Goal: Information Seeking & Learning: Learn about a topic

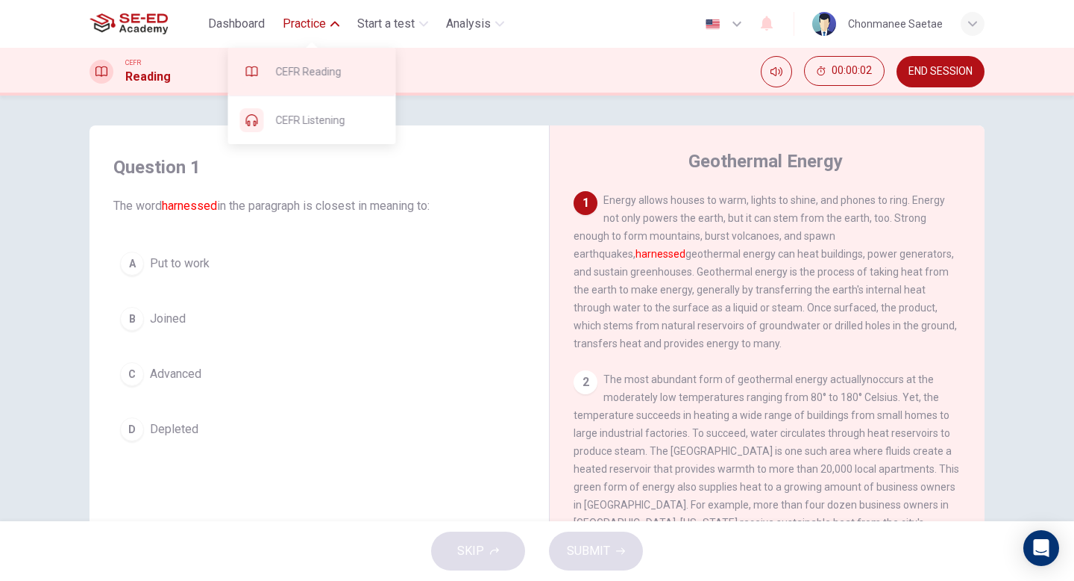
click at [338, 69] on span "CEFR Reading" at bounding box center [330, 72] width 108 height 18
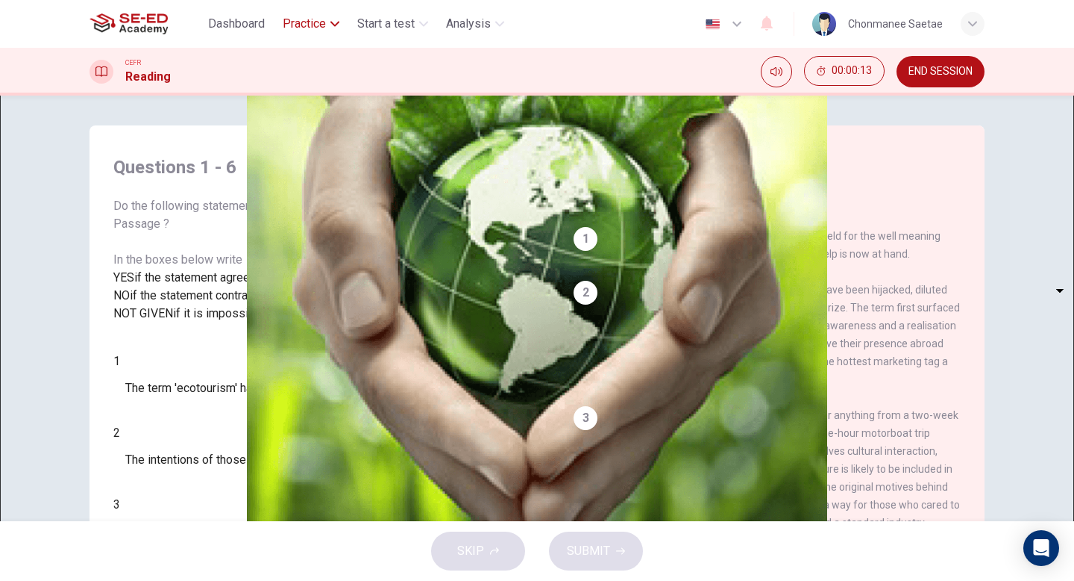
click at [292, 21] on span "Practice" at bounding box center [304, 24] width 43 height 18
click at [294, 9] on div "Dashboard Practice Start a test Analysis" at bounding box center [300, 24] width 421 height 30
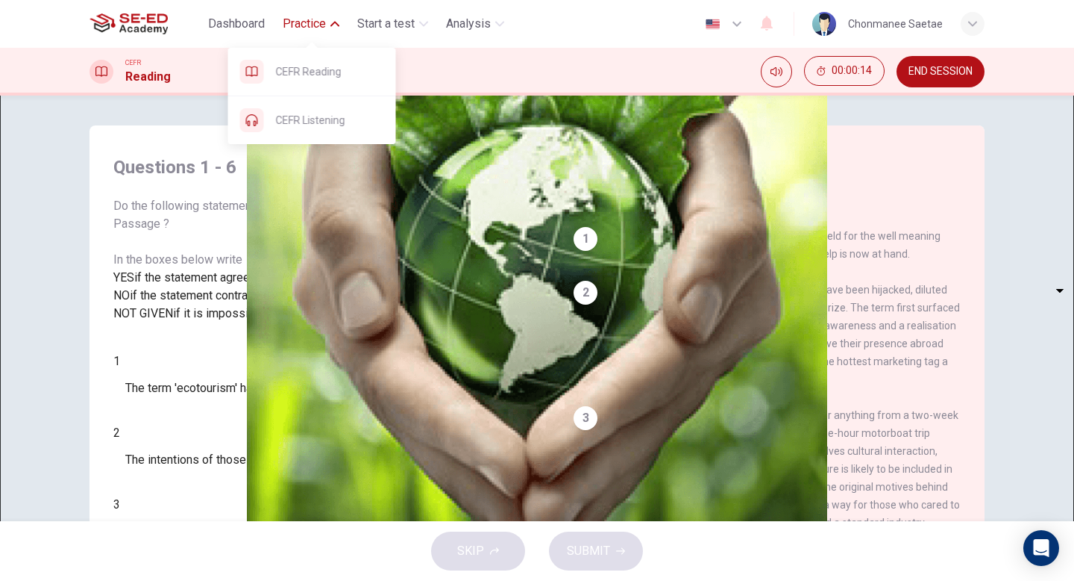
click at [294, 16] on span "Practice" at bounding box center [304, 24] width 43 height 18
click at [298, 24] on span "Practice" at bounding box center [304, 24] width 43 height 18
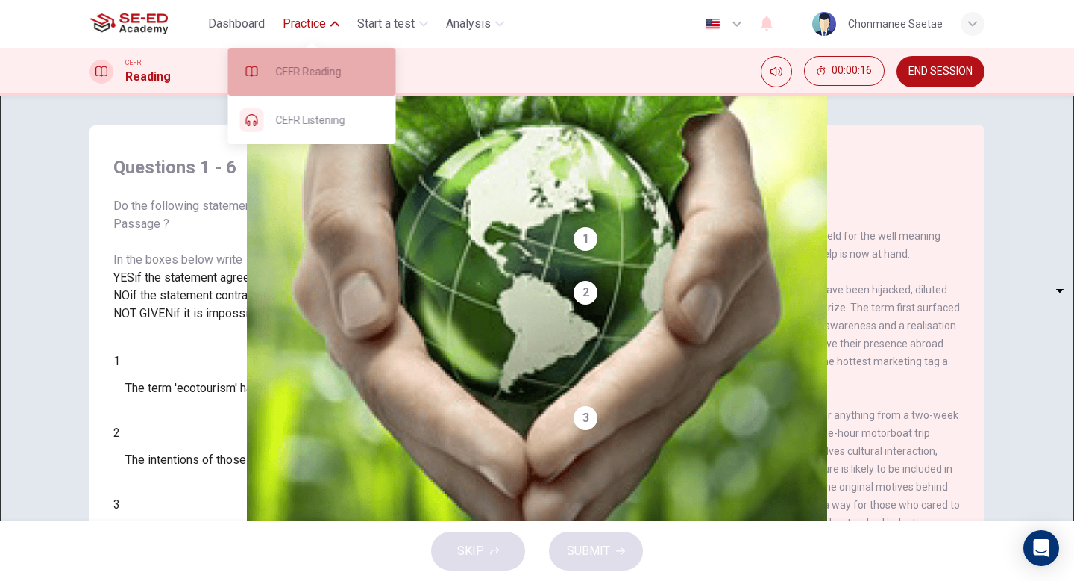
click at [314, 68] on span "CEFR Reading" at bounding box center [330, 72] width 108 height 18
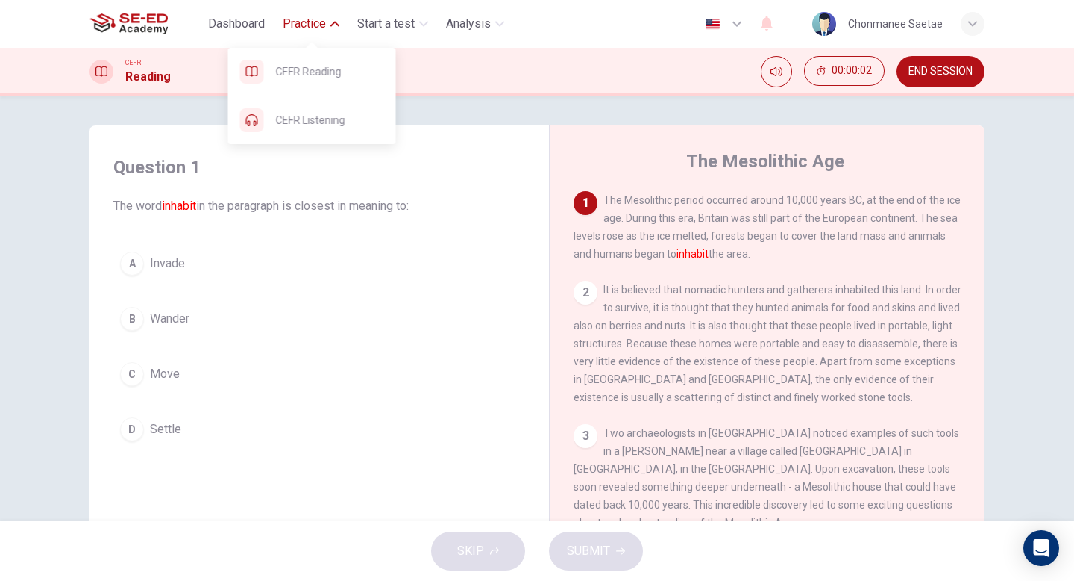
click at [301, 31] on span "Practice" at bounding box center [304, 24] width 43 height 18
click at [302, 69] on span "CEFR Reading" at bounding box center [330, 72] width 108 height 18
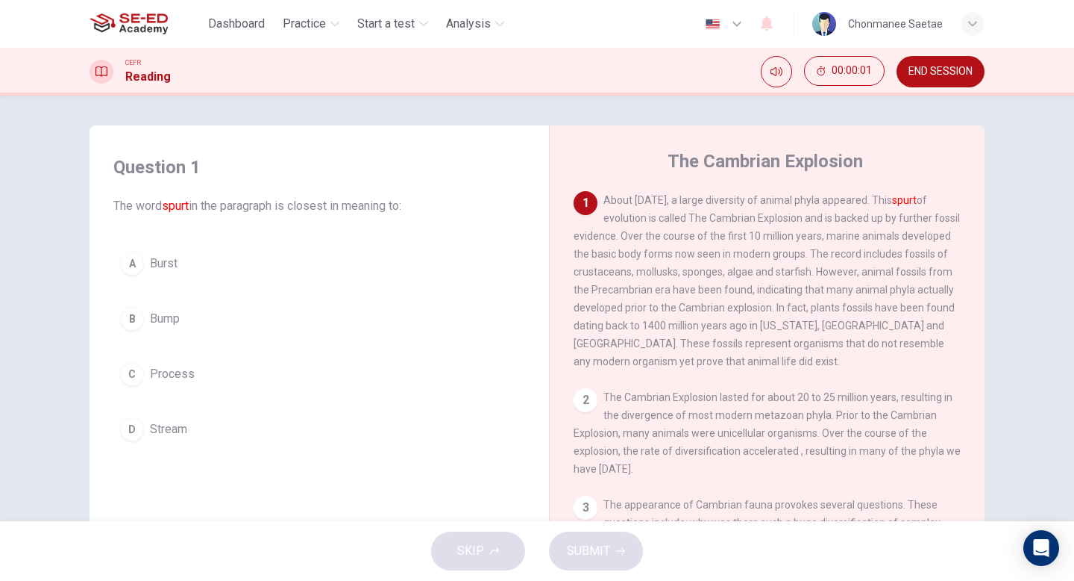
click at [152, 28] on img at bounding box center [129, 24] width 78 height 30
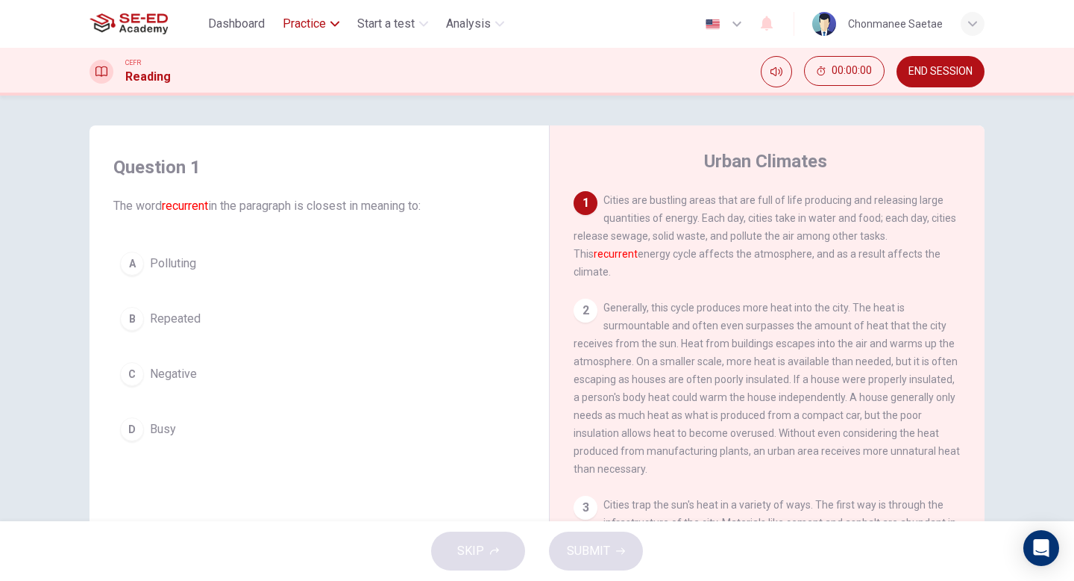
click at [304, 26] on span "Practice" at bounding box center [304, 24] width 43 height 18
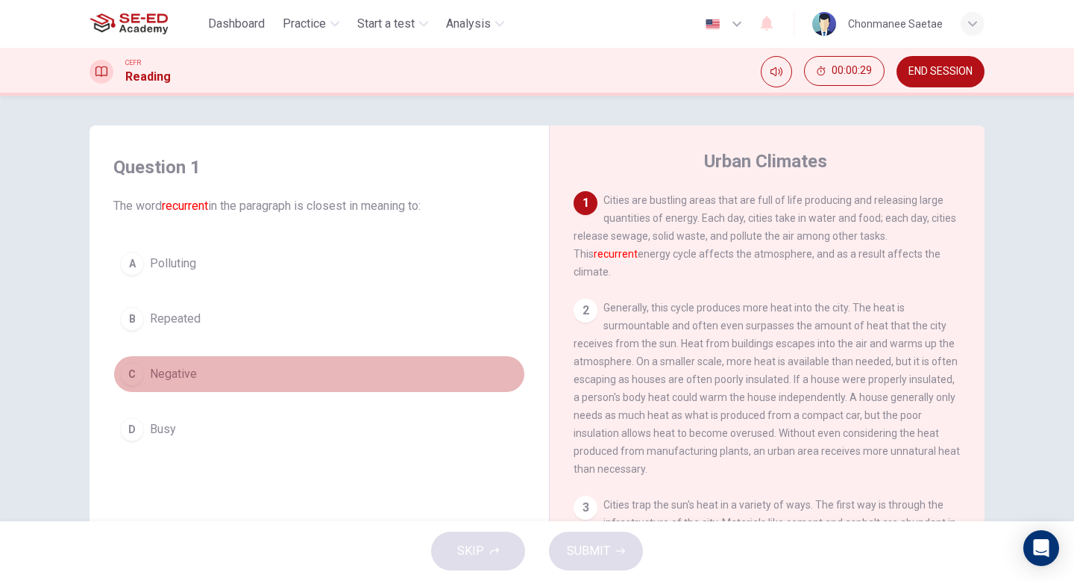
click at [187, 375] on span "Negative" at bounding box center [173, 374] width 47 height 18
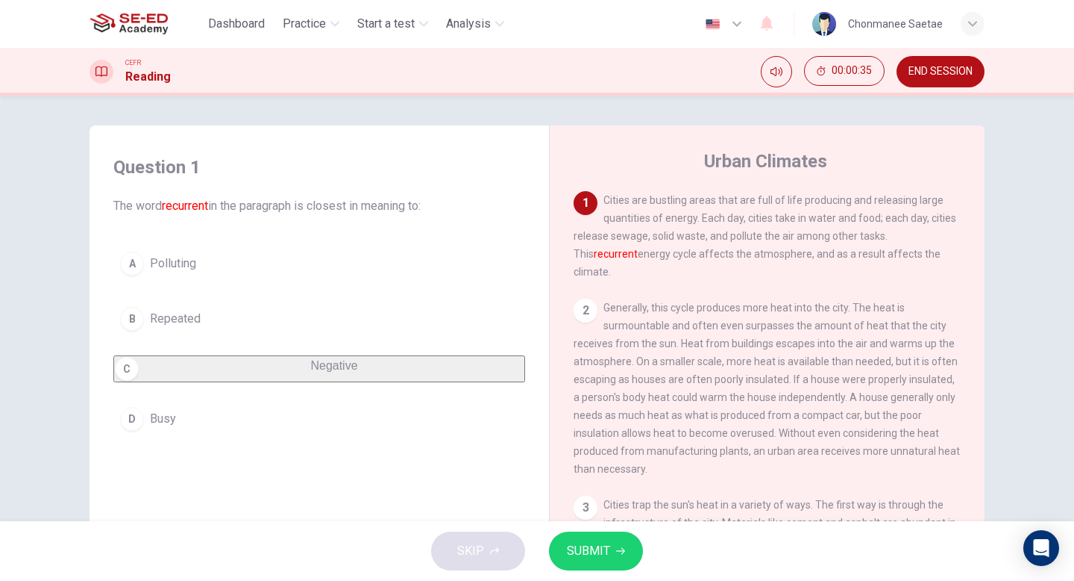
click at [260, 275] on button "A Polluting" at bounding box center [319, 263] width 412 height 37
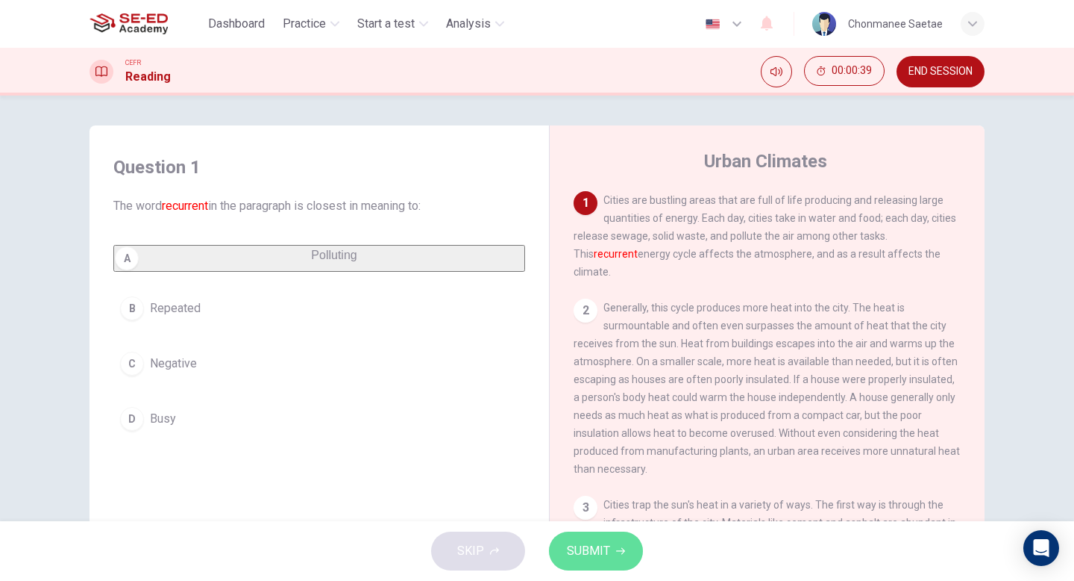
click at [572, 549] on span "SUBMIT" at bounding box center [588, 550] width 43 height 21
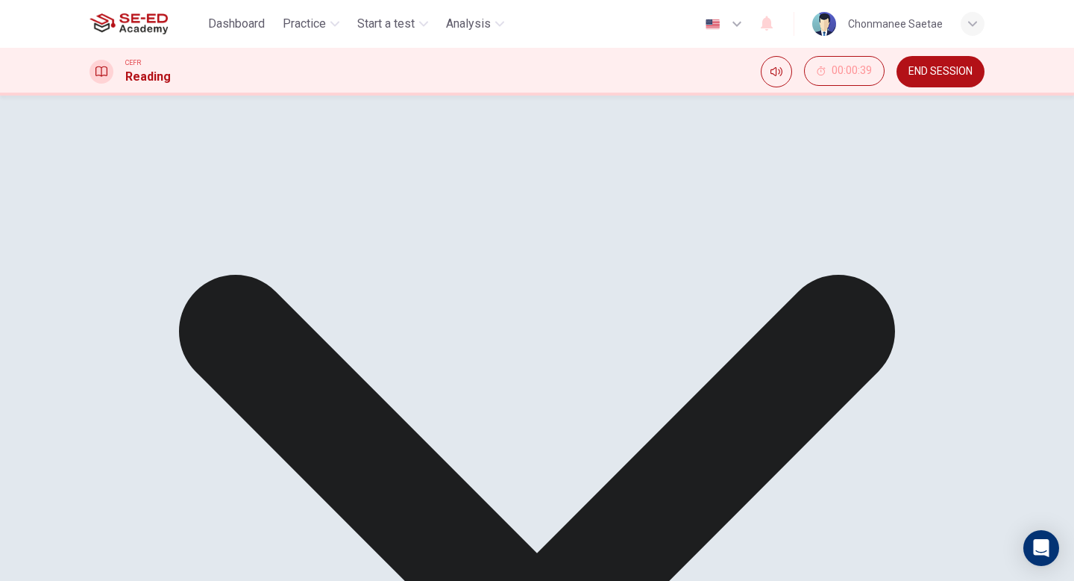
click at [389, 309] on div "A Polluting B Repeated C Negative D Busy" at bounding box center [319, 325] width 412 height 161
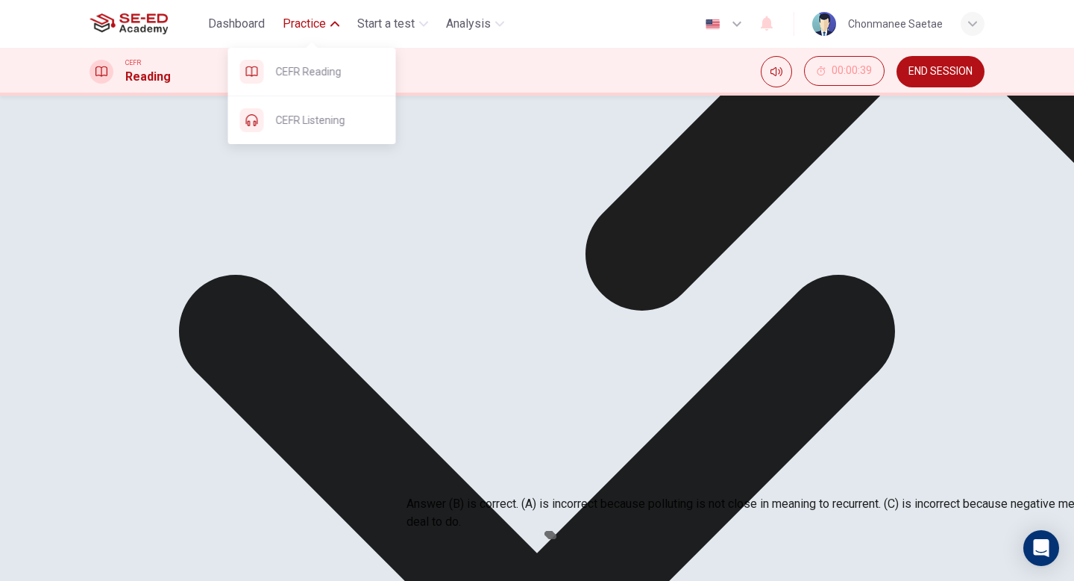
click at [299, 31] on span "Practice" at bounding box center [304, 24] width 43 height 18
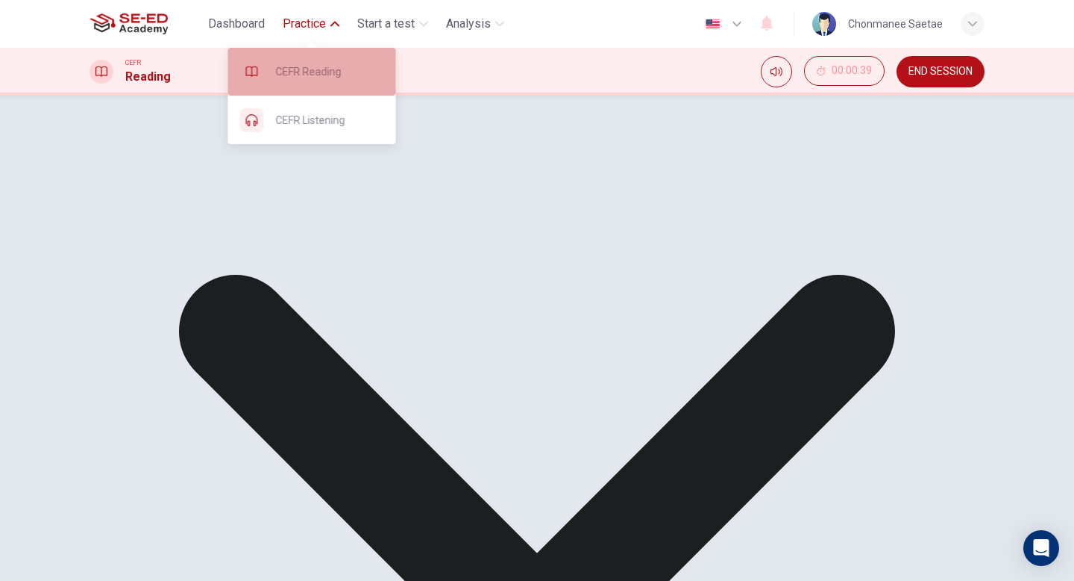
click at [308, 63] on span "CEFR Reading" at bounding box center [330, 72] width 108 height 18
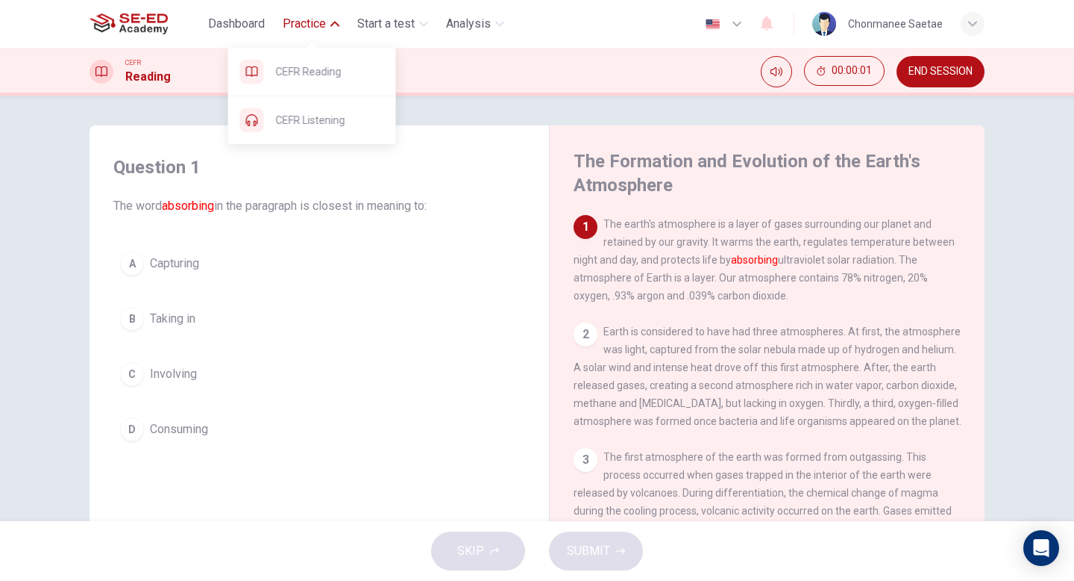
click at [330, 38] on div "CEFR Reading CEFR Listening" at bounding box center [312, 90] width 168 height 107
click at [337, 59] on div "CEFR Reading" at bounding box center [312, 72] width 168 height 48
